Goal: Task Accomplishment & Management: Manage account settings

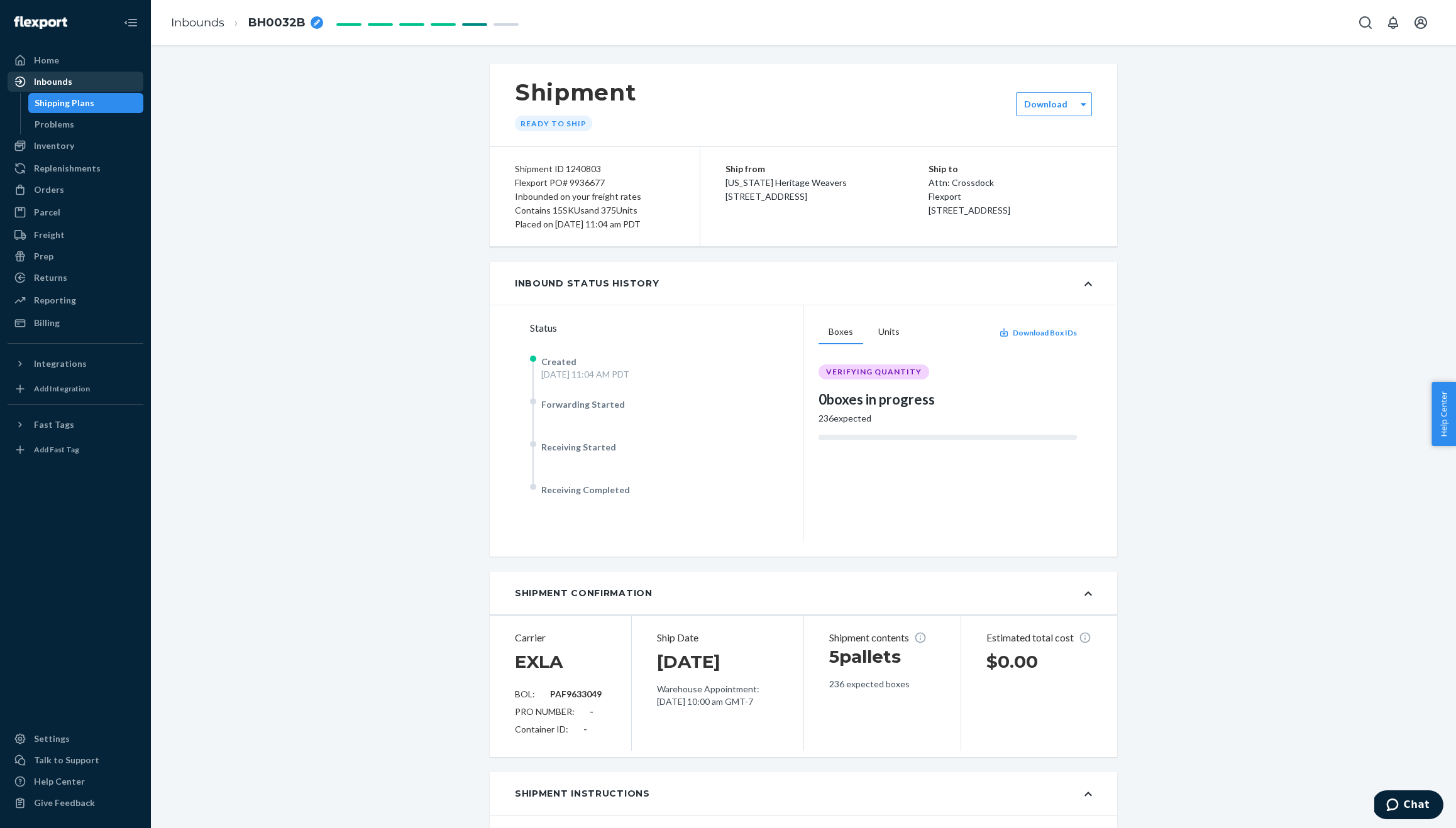
scroll to position [1221, 0]
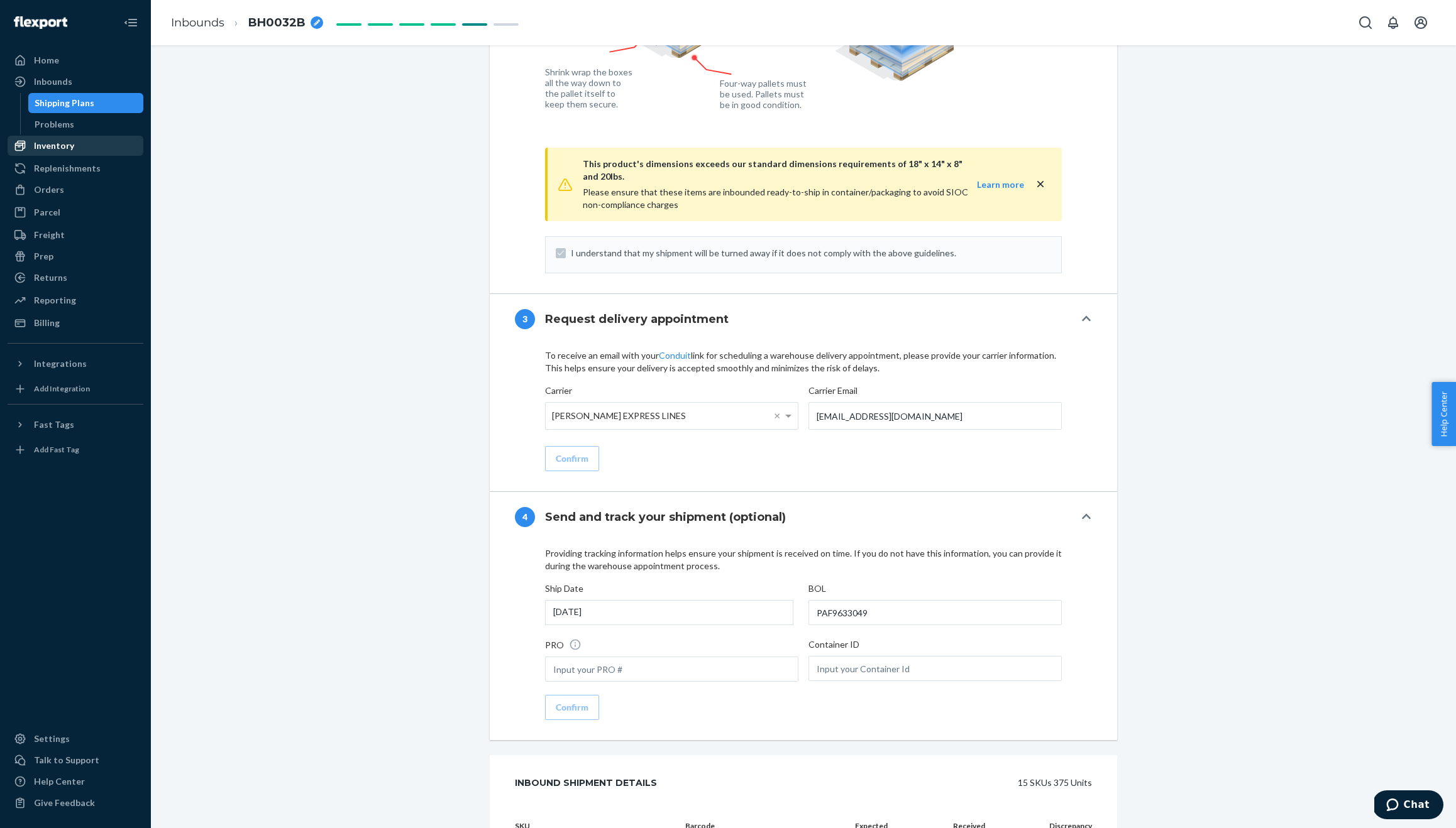
click at [46, 144] on div "Inventory" at bounding box center [53, 145] width 40 height 13
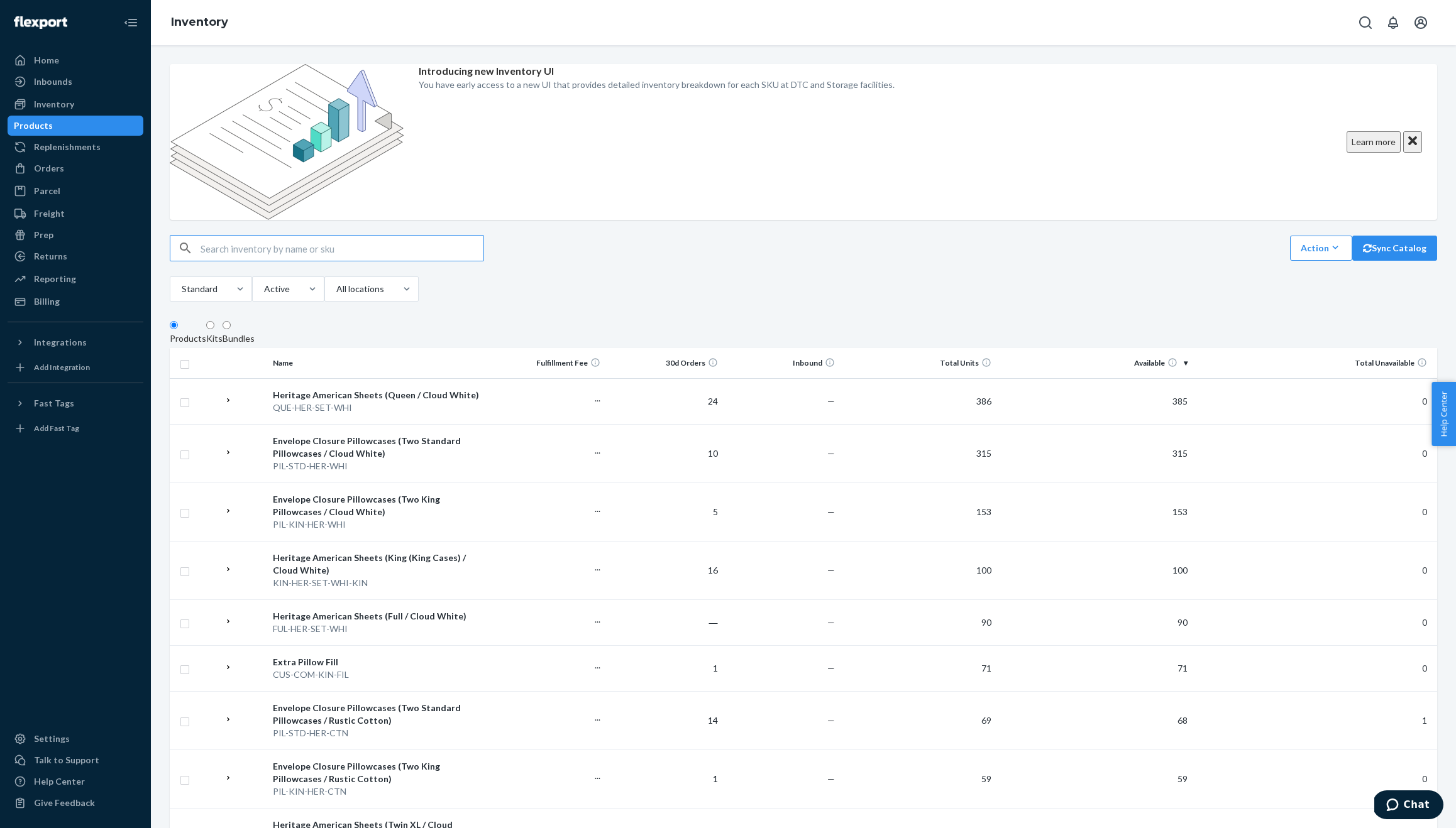
click at [223, 235] on input "text" at bounding box center [342, 247] width 283 height 25
type input "northwest"
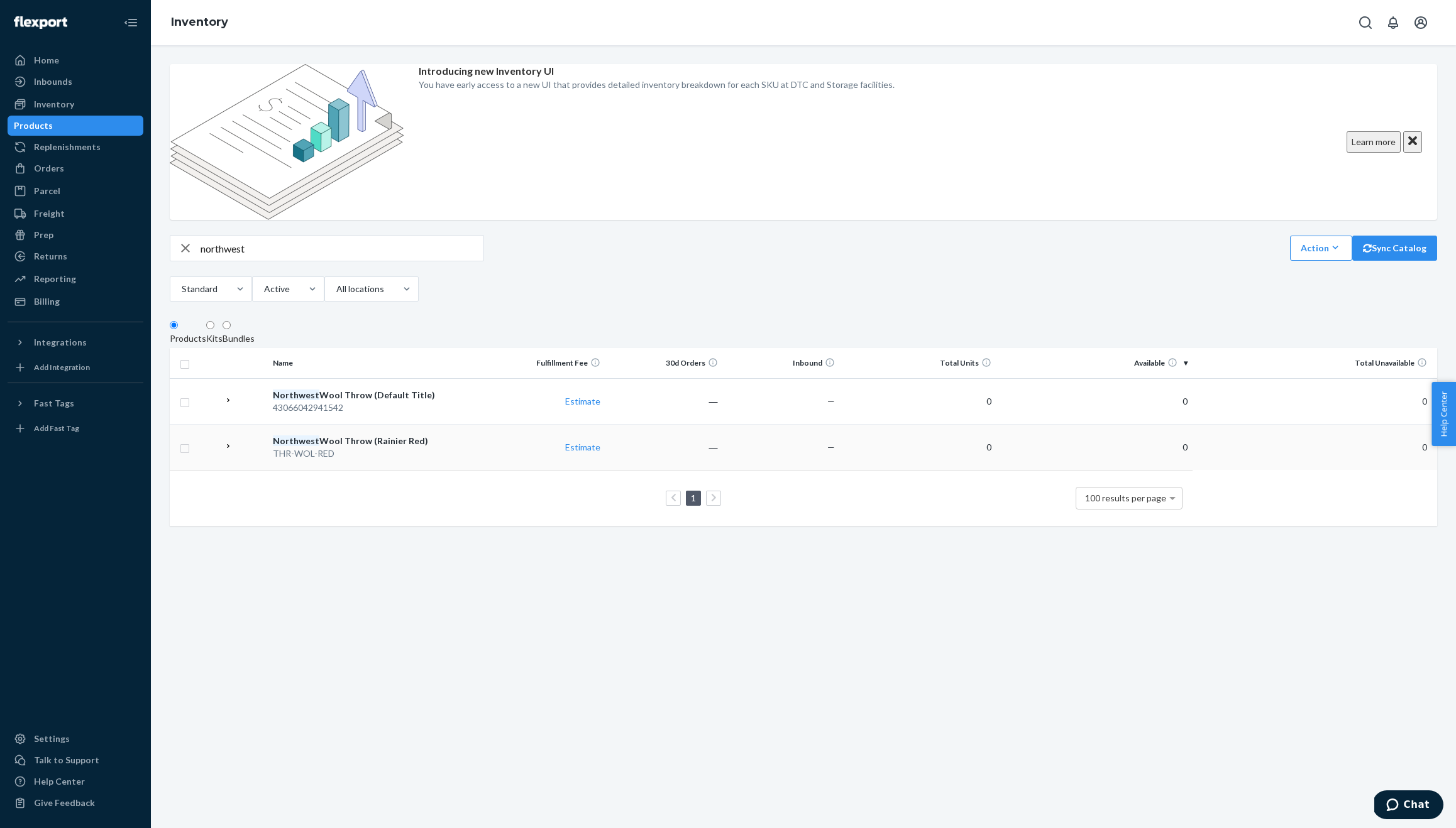
click at [355, 435] on div "Northwest Wool Throw (Rainier Red)" at bounding box center [378, 441] width 210 height 13
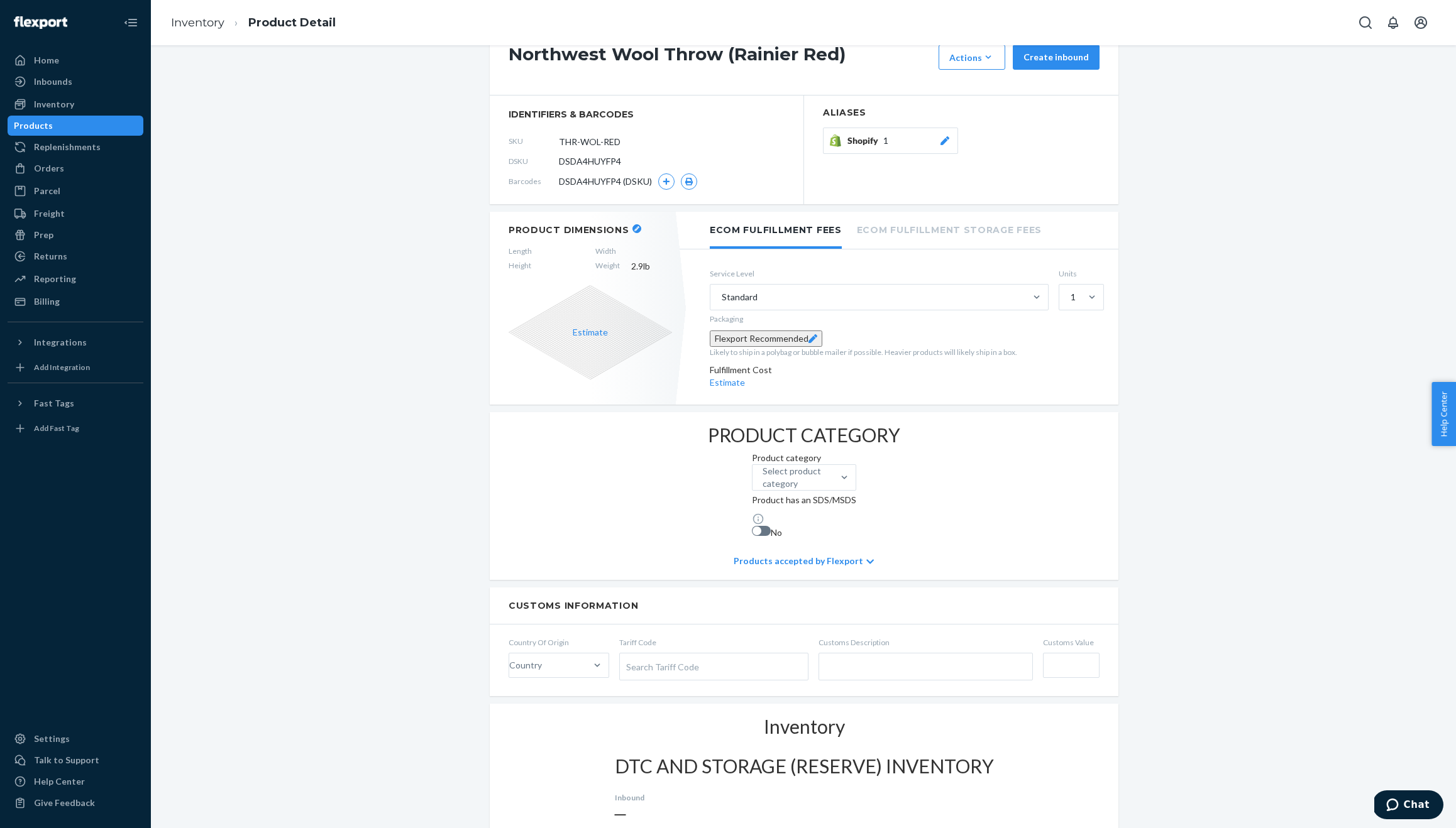
scroll to position [268, 0]
click at [789, 330] on button "Flexport Recommended" at bounding box center [766, 338] width 113 height 17
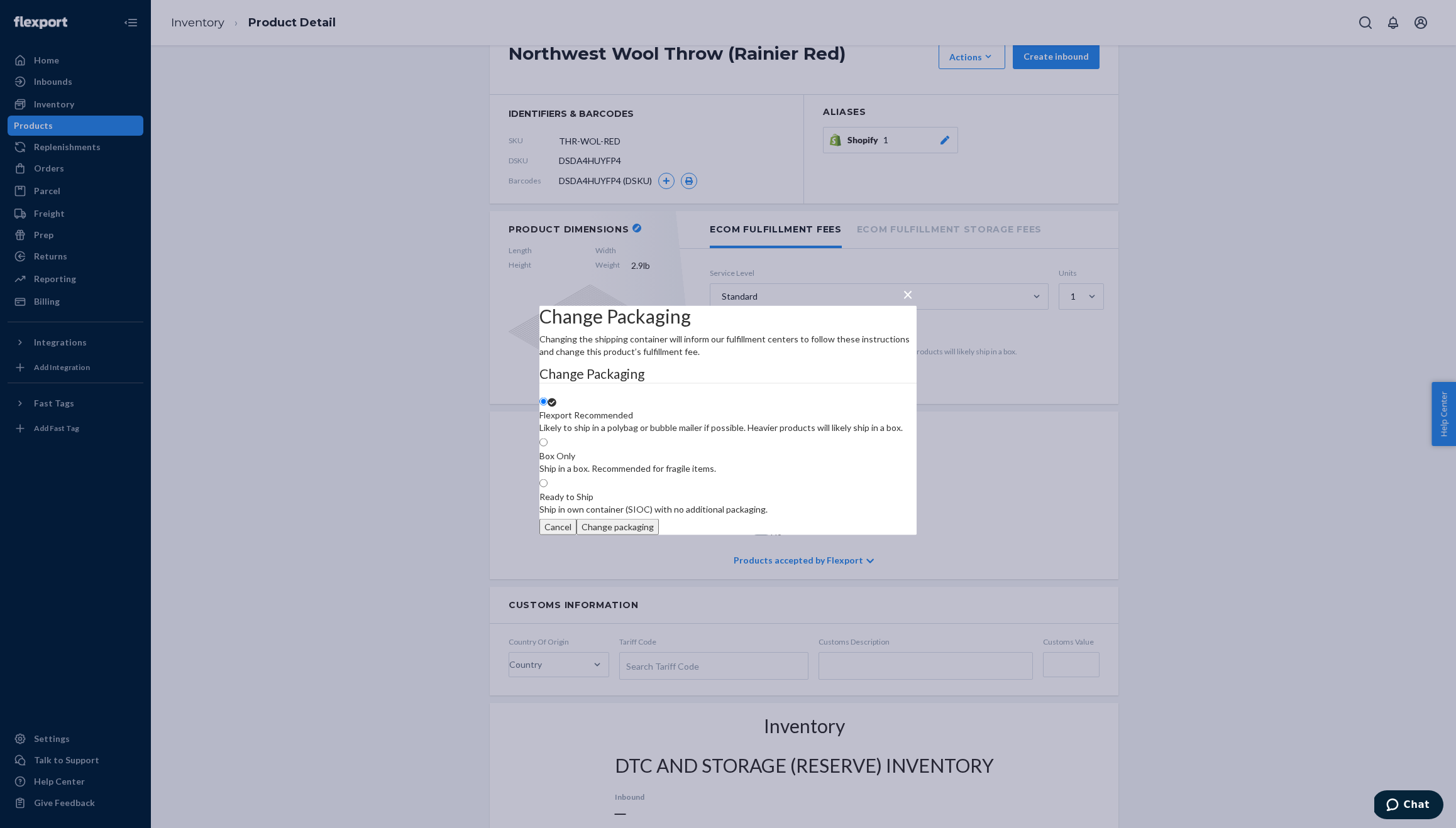
click at [666, 463] on div "Ship in a box. Recommended for fragile items." at bounding box center [628, 469] width 177 height 13
click at [548, 446] on input "Box Only Ship in a box. Recommended for fragile items." at bounding box center [543, 442] width 8 height 8
radio input "true"
click at [658, 535] on button "Change packaging" at bounding box center [617, 527] width 82 height 17
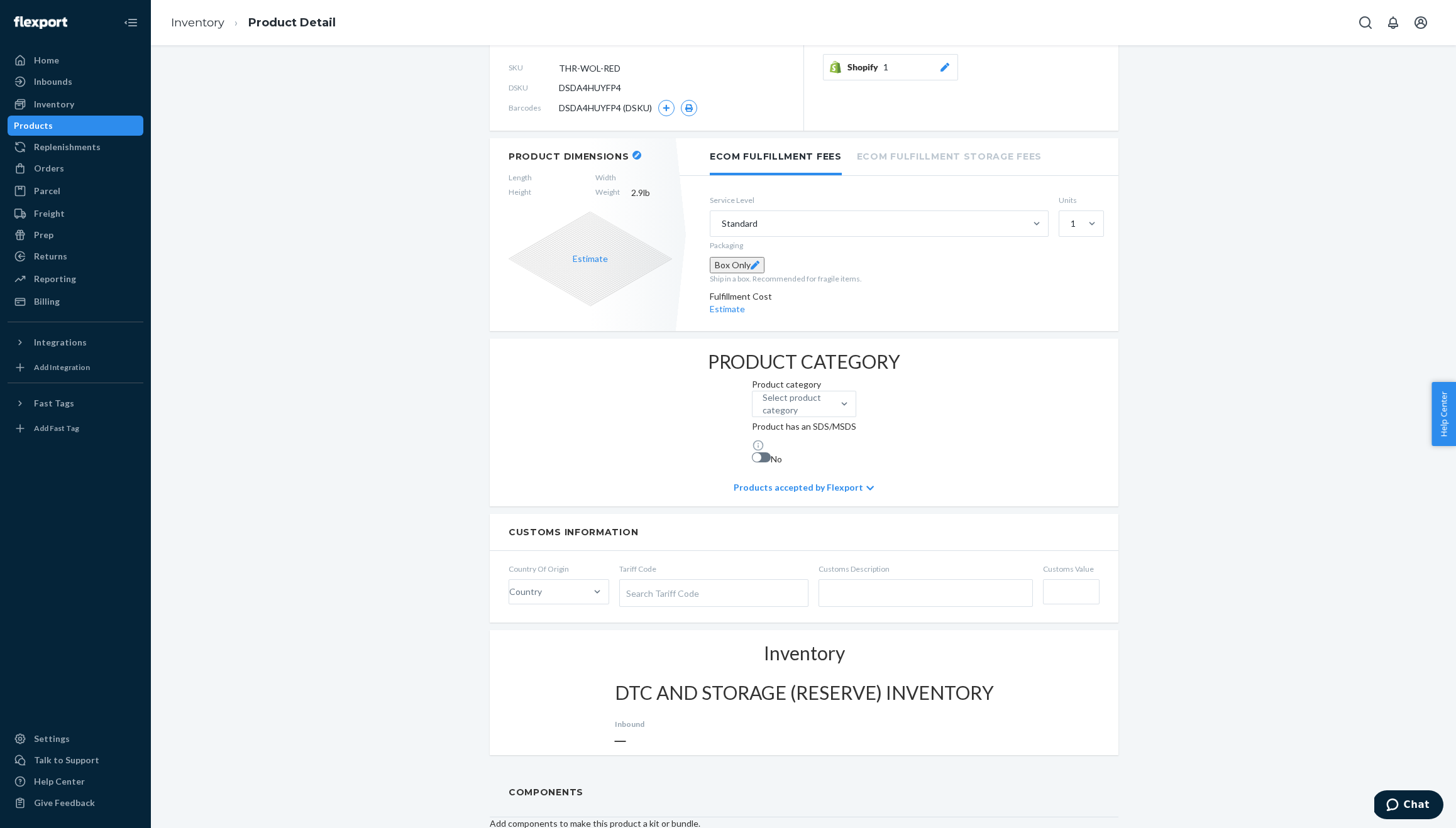
scroll to position [320, 0]
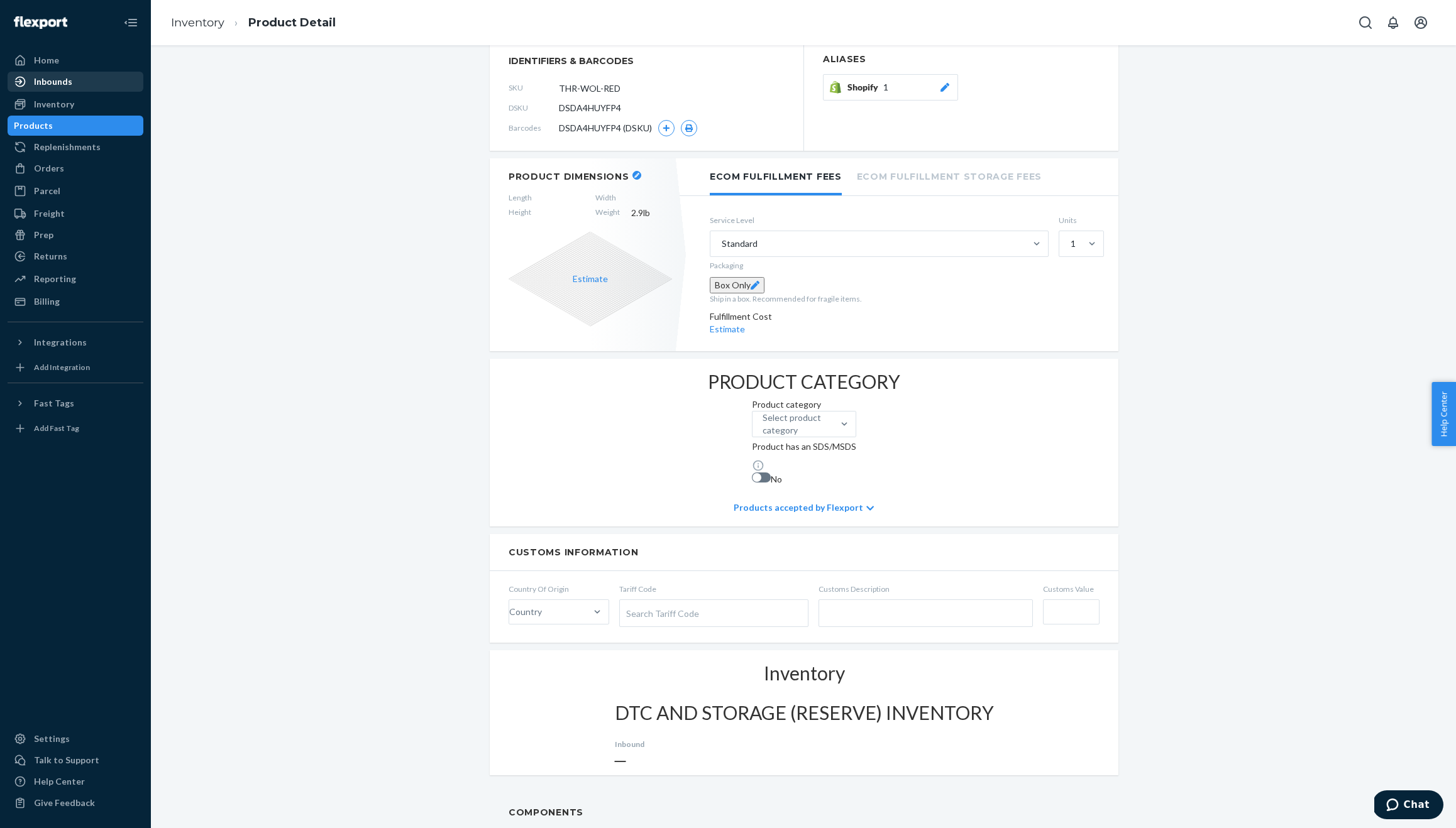
click at [59, 83] on div "Inbounds" at bounding box center [53, 81] width 38 height 13
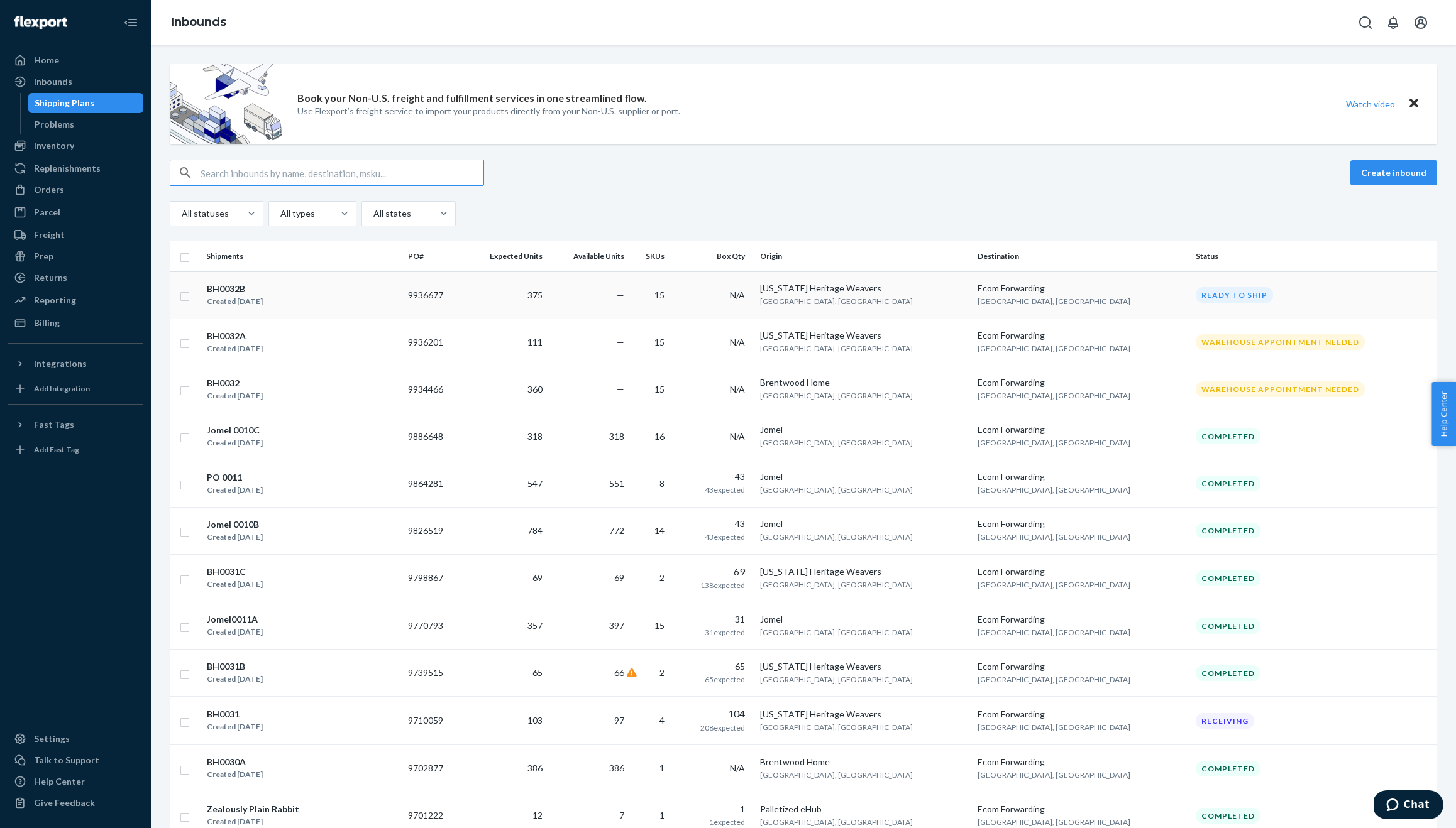
click at [236, 287] on div "BH0032B" at bounding box center [235, 289] width 56 height 13
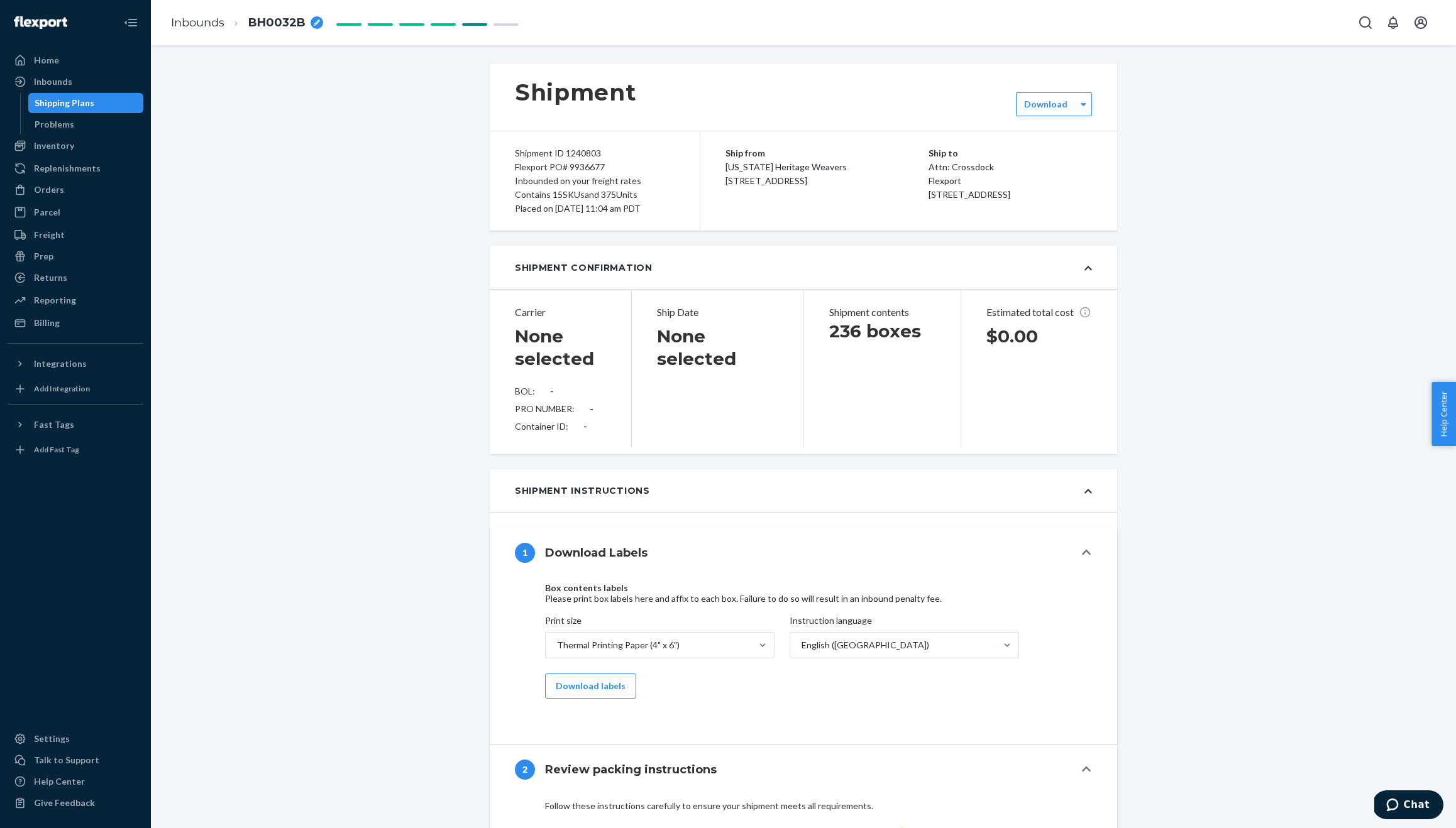
type input "PAF9633049"
